Goal: Ask a question: Seek information or help from site administrators or community

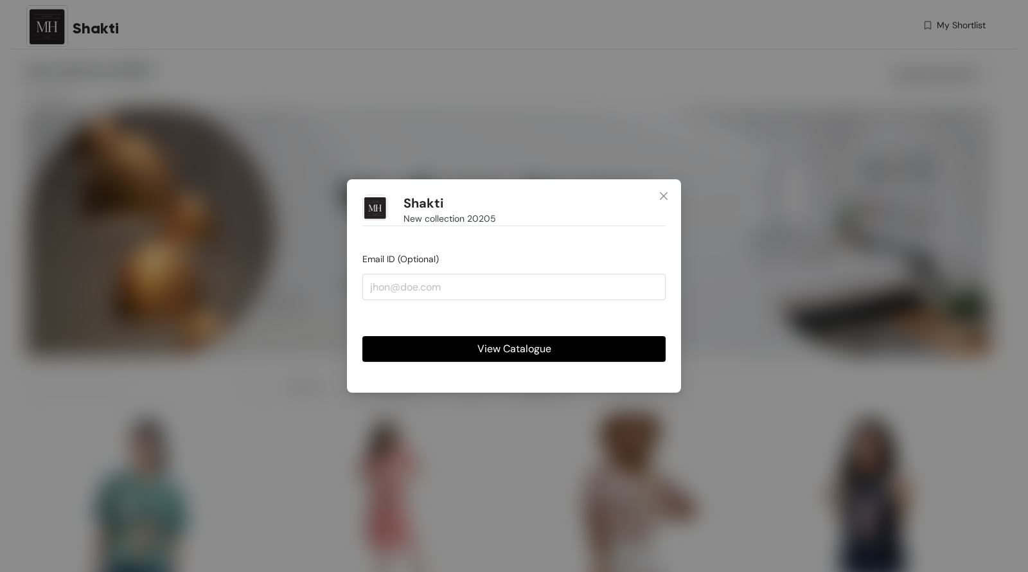
click at [583, 350] on button "View Catalogue" at bounding box center [513, 349] width 303 height 26
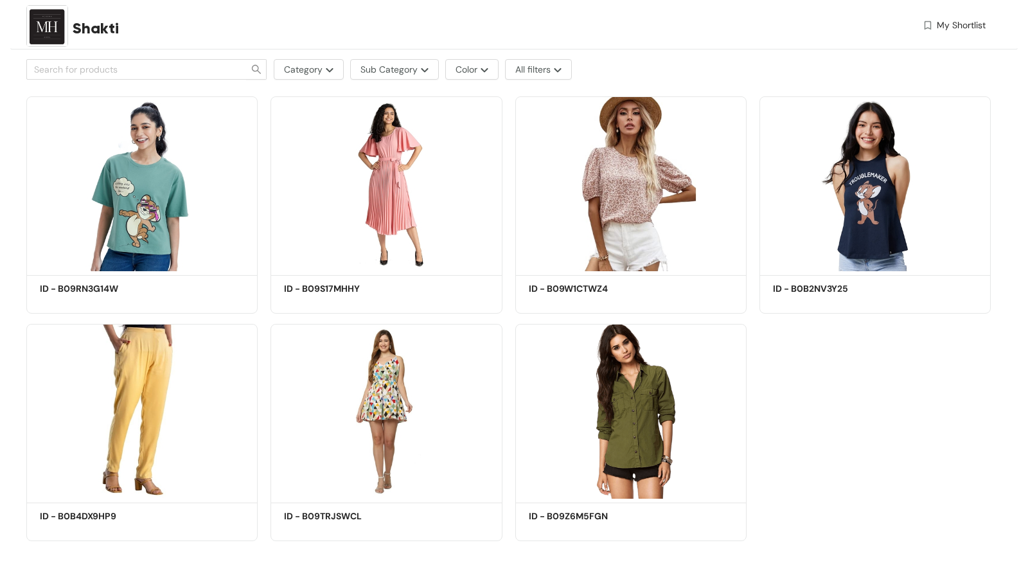
scroll to position [318, 0]
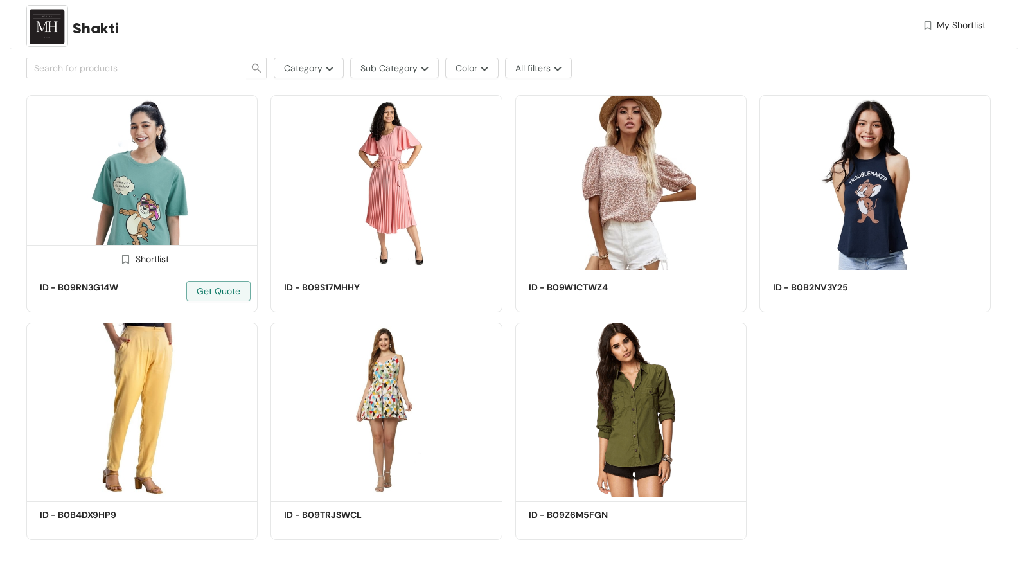
click at [121, 260] on img at bounding box center [125, 259] width 12 height 12
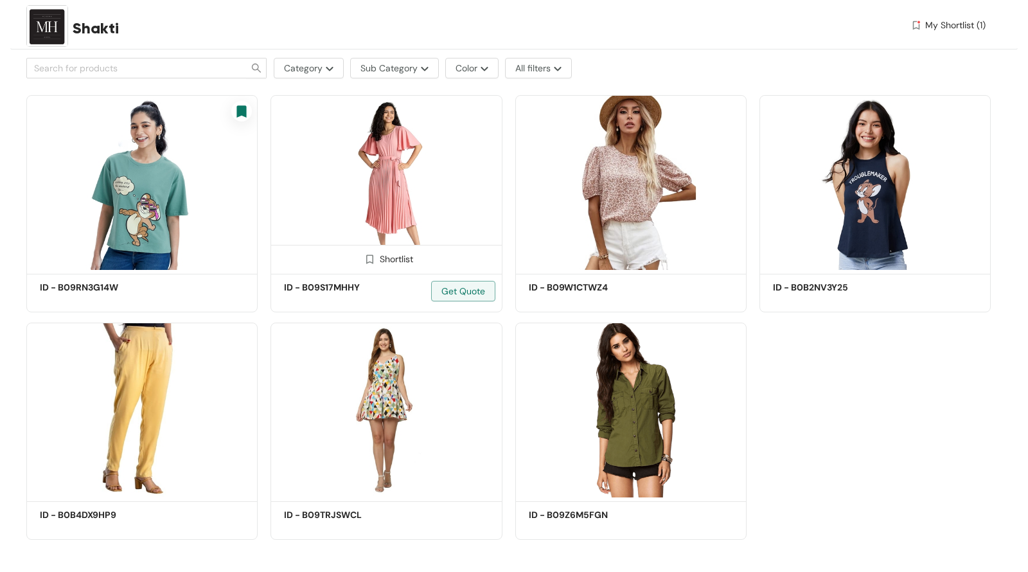
click at [375, 254] on span at bounding box center [369, 262] width 21 height 21
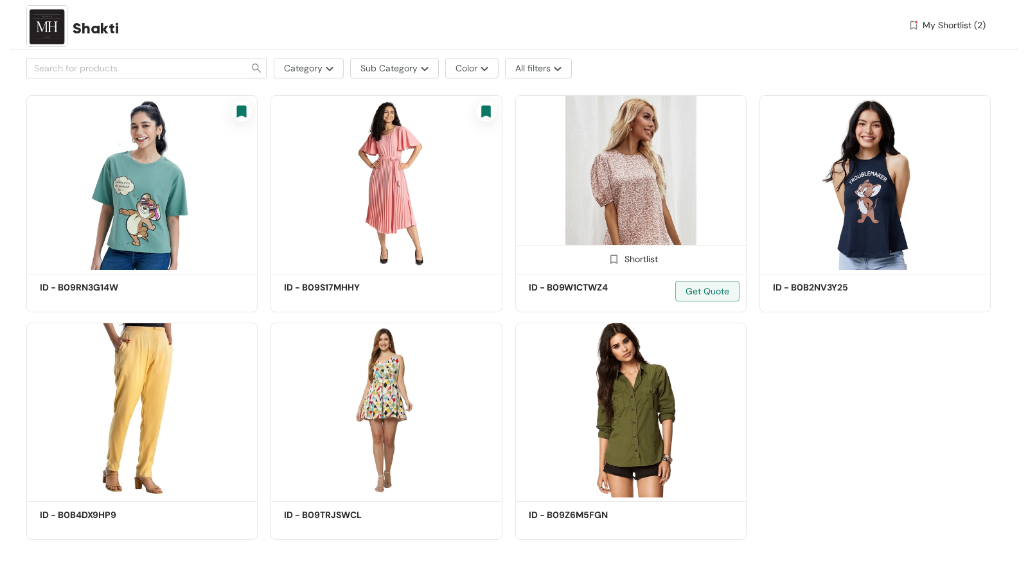
click at [621, 181] on img at bounding box center [630, 182] width 231 height 175
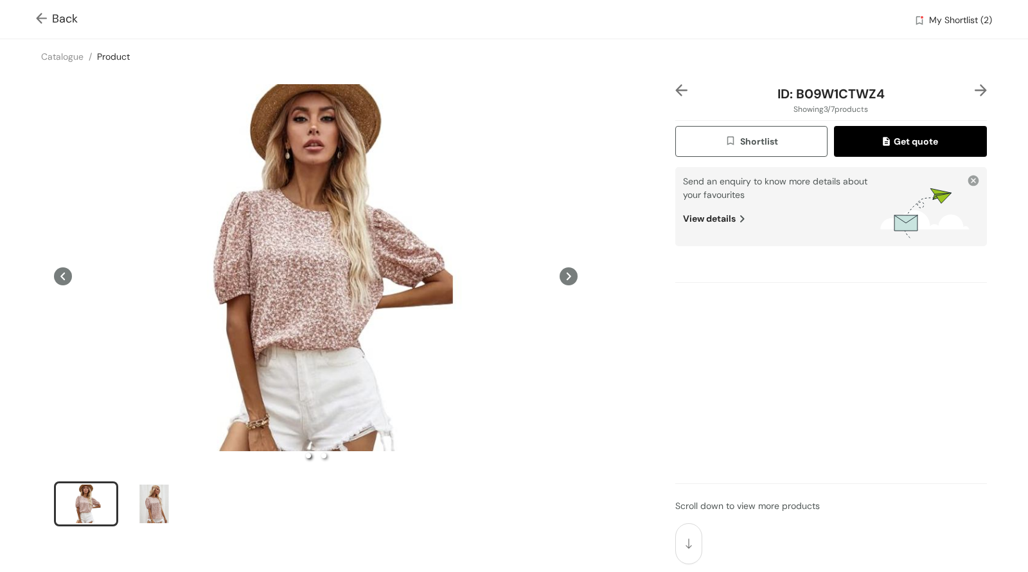
click at [729, 145] on img "button" at bounding box center [732, 142] width 15 height 14
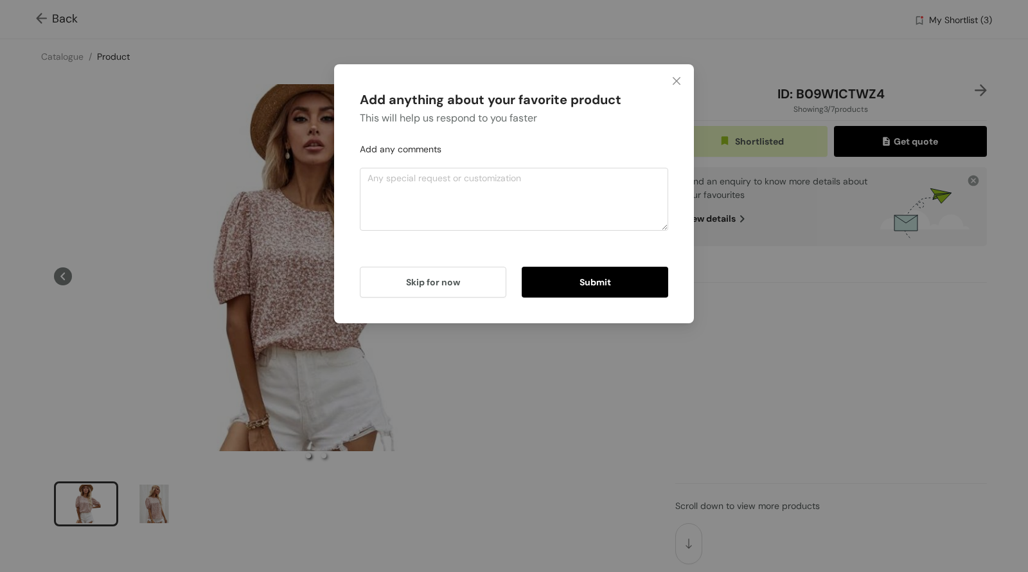
click at [562, 287] on button "Submit" at bounding box center [595, 282] width 146 height 31
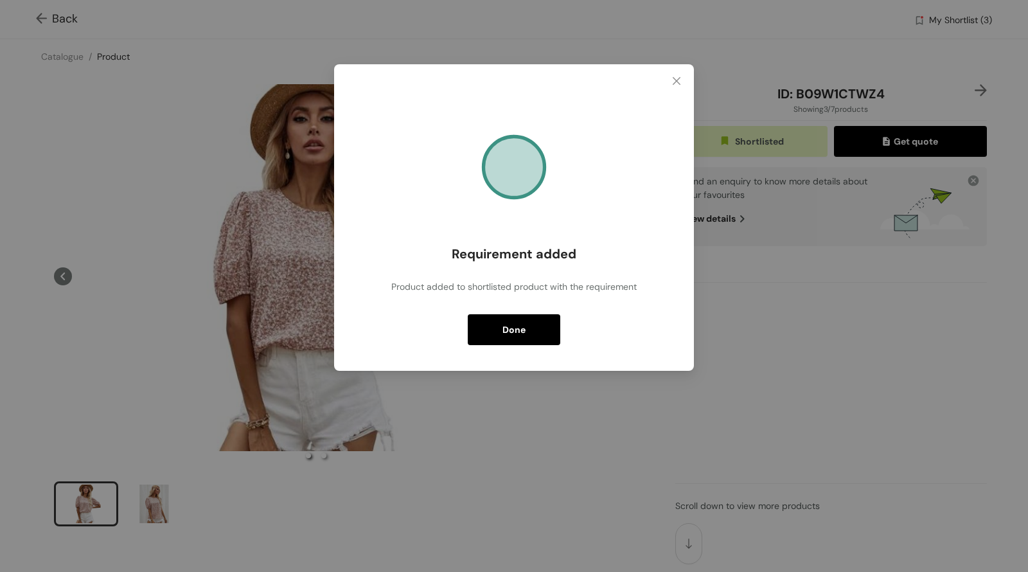
click at [532, 326] on button "Done" at bounding box center [514, 329] width 93 height 31
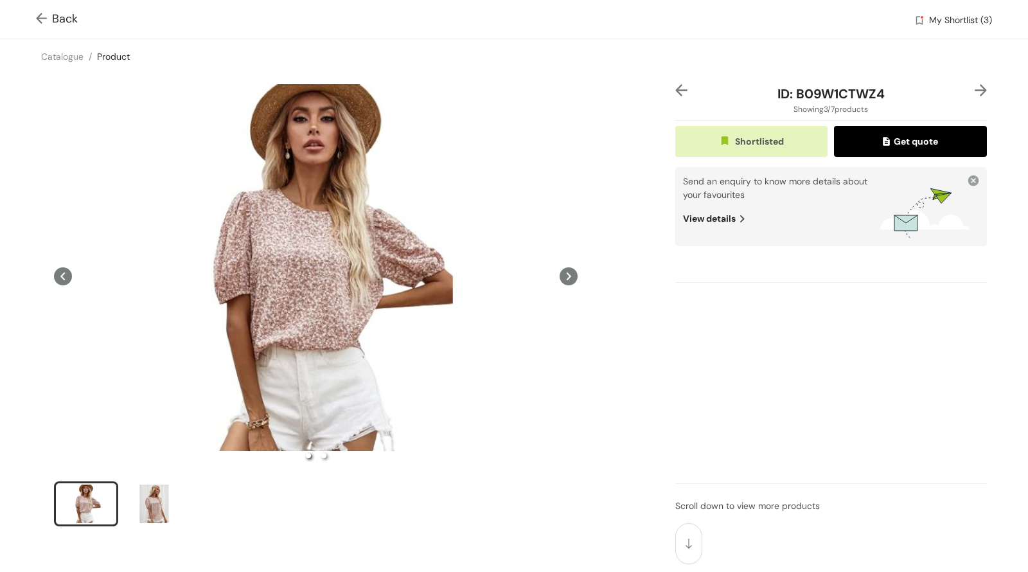
click at [917, 143] on span "Get quote" at bounding box center [910, 141] width 55 height 14
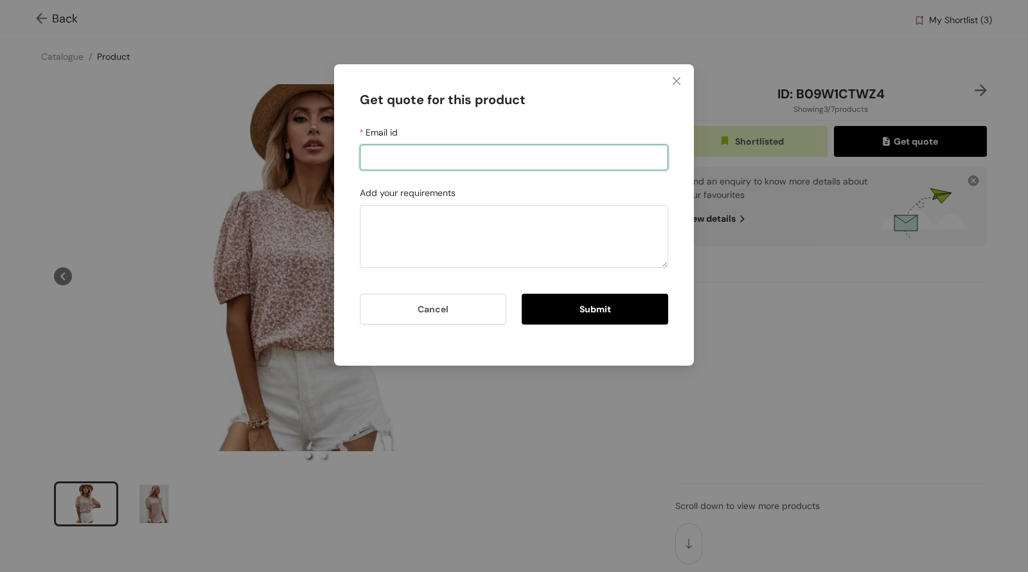
click at [426, 166] on input "Email id" at bounding box center [514, 158] width 308 height 26
type input "[EMAIL_ADDRESS][DOMAIN_NAME]"
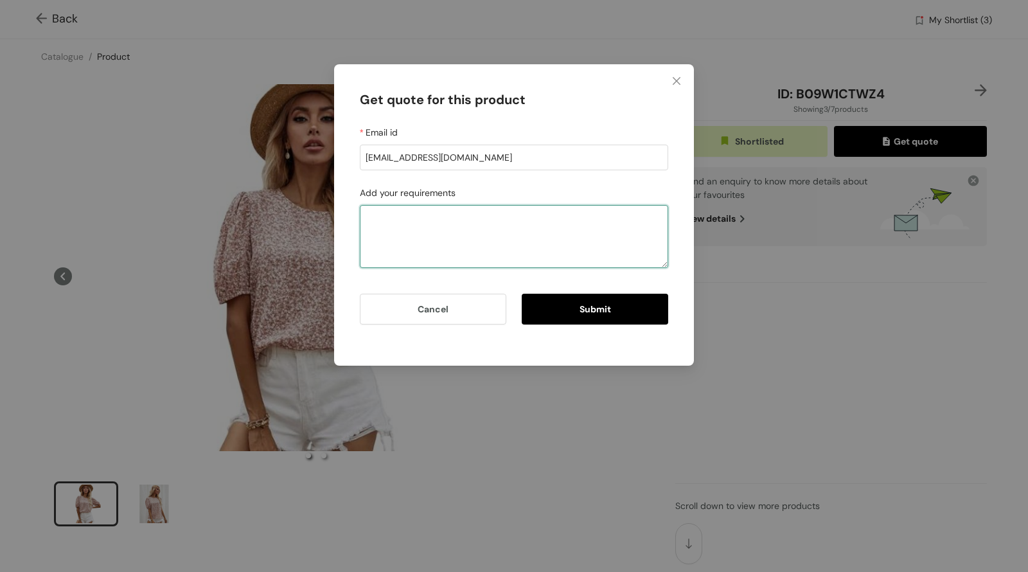
click at [391, 231] on textarea "Add your requirements" at bounding box center [514, 236] width 308 height 63
click at [391, 231] on textarea "I want to know the MOQ for this one?" at bounding box center [514, 236] width 308 height 63
type textarea "I want to know the MOQ for this one?"
click at [592, 300] on button "Submit" at bounding box center [595, 309] width 146 height 31
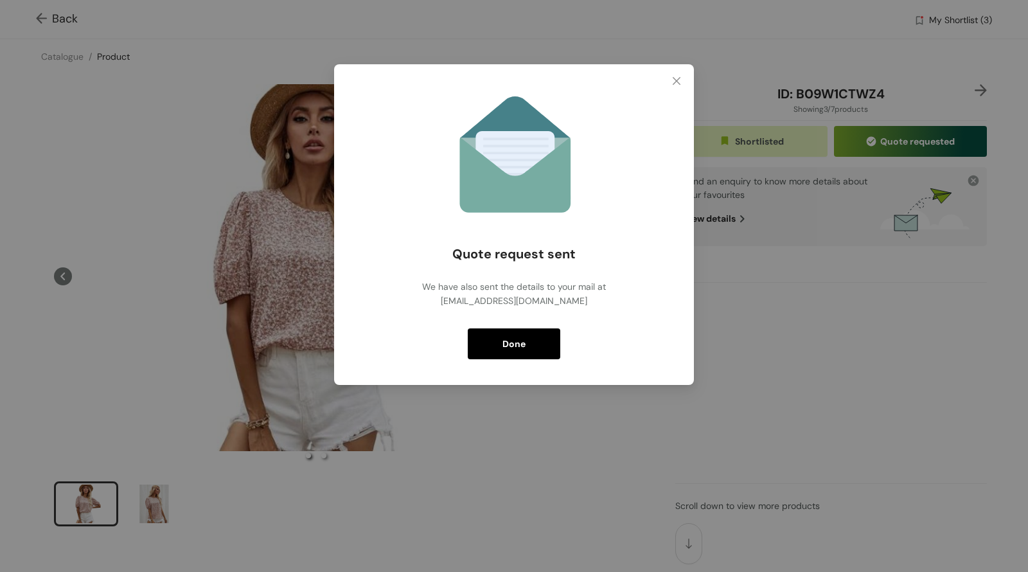
click at [540, 344] on button "Done" at bounding box center [514, 343] width 93 height 31
